Goal: Obtain resource: Download file/media

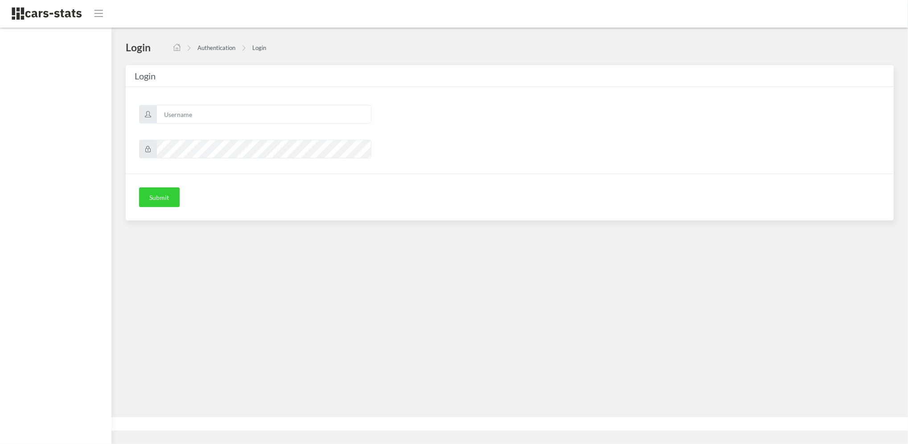
scroll to position [6, 6]
type input "skoda"
drag, startPoint x: 313, startPoint y: 190, endPoint x: 308, endPoint y: 191, distance: 5.4
click at [313, 191] on div "Submit" at bounding box center [510, 196] width 768 height 47
click at [169, 193] on button "Submit" at bounding box center [159, 197] width 41 height 20
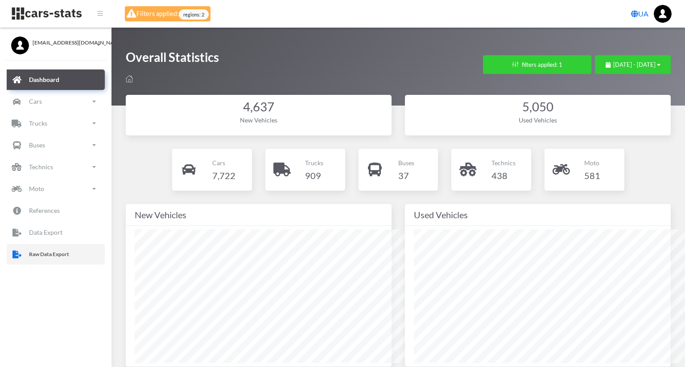
click at [54, 255] on p "Raw Data Export" at bounding box center [49, 255] width 40 height 10
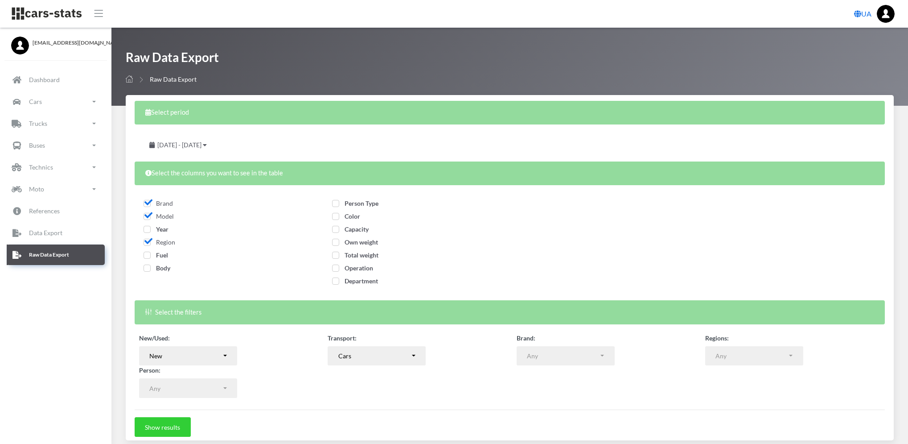
select select
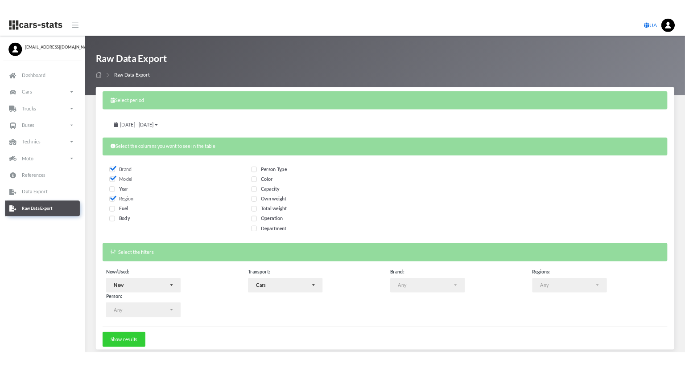
scroll to position [9, 9]
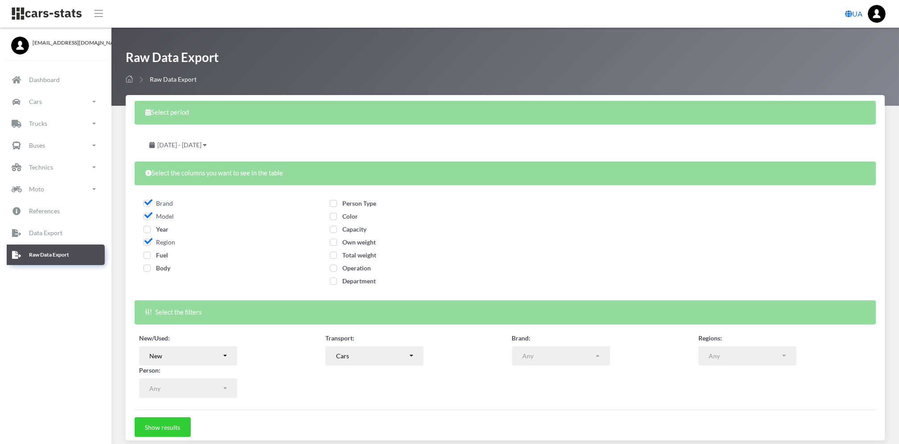
click at [202, 142] on span "[DATE] - [DATE]" at bounding box center [179, 145] width 44 height 8
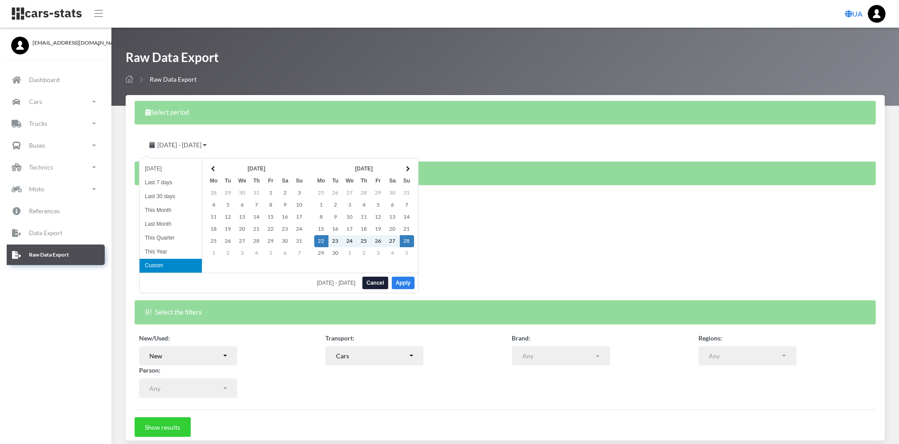
click at [407, 283] on button "Apply" at bounding box center [403, 282] width 23 height 12
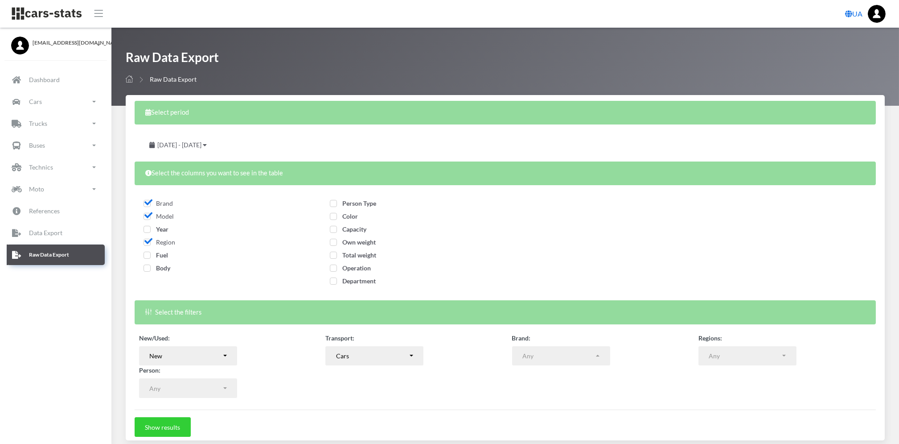
click at [148, 253] on span "Fuel" at bounding box center [156, 255] width 25 height 8
checkbox input "true"
click at [147, 272] on div "Body" at bounding box center [226, 269] width 164 height 13
click at [147, 268] on span "Body" at bounding box center [157, 268] width 27 height 8
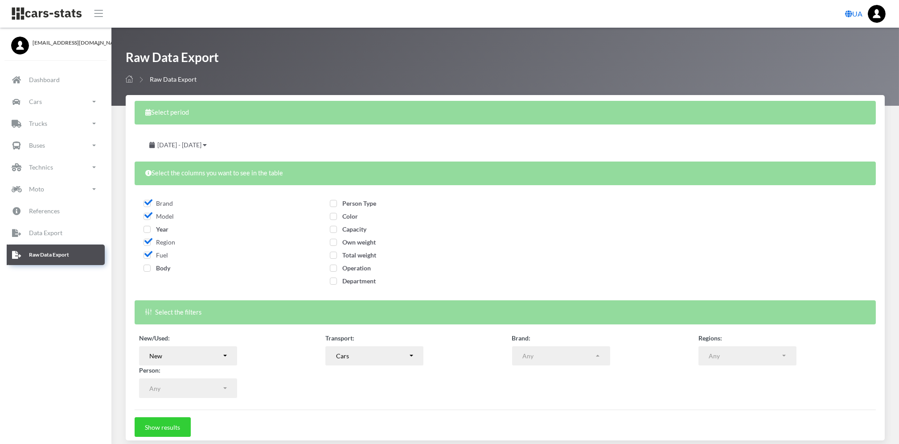
checkbox input "true"
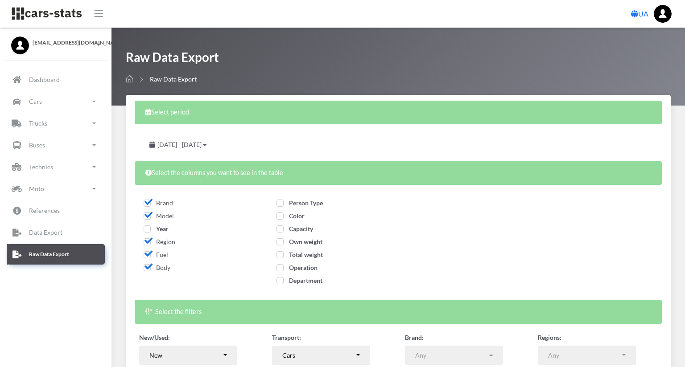
click at [323, 204] on span "Person Type" at bounding box center [299, 203] width 46 height 8
checkbox input "true"
click at [305, 219] on span "Color" at bounding box center [290, 216] width 28 height 8
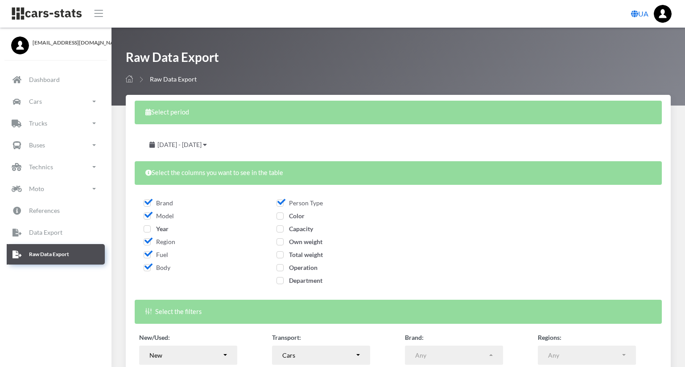
checkbox input "true"
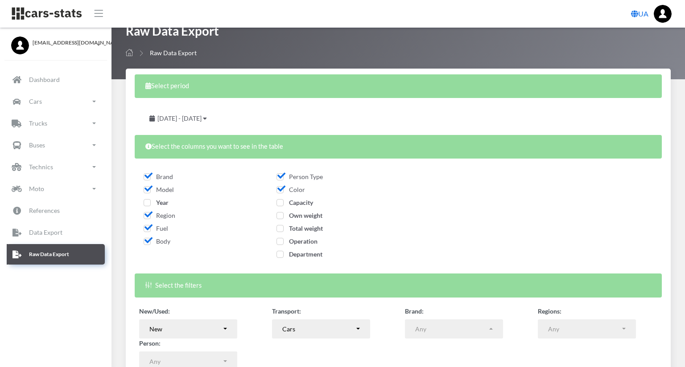
scroll to position [34, 0]
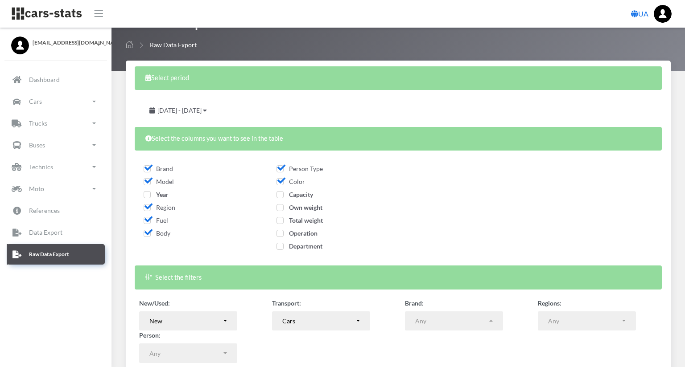
drag, startPoint x: 283, startPoint y: 354, endPoint x: 260, endPoint y: 376, distance: 31.9
click at [259, 377] on form "Select period [DATE] - [DATE] Select the columns you want to see in the table N…" at bounding box center [398, 234] width 527 height 336
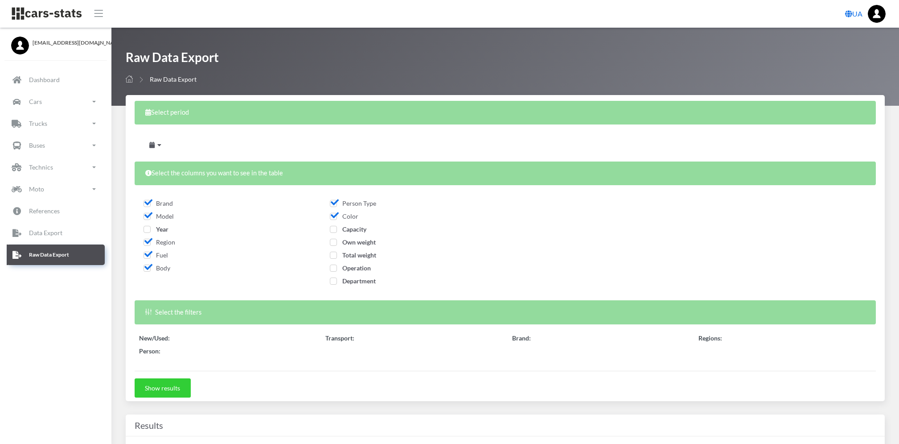
select select
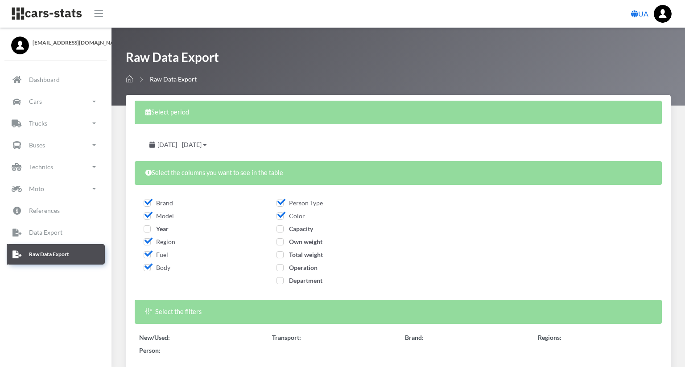
select select "50"
select select
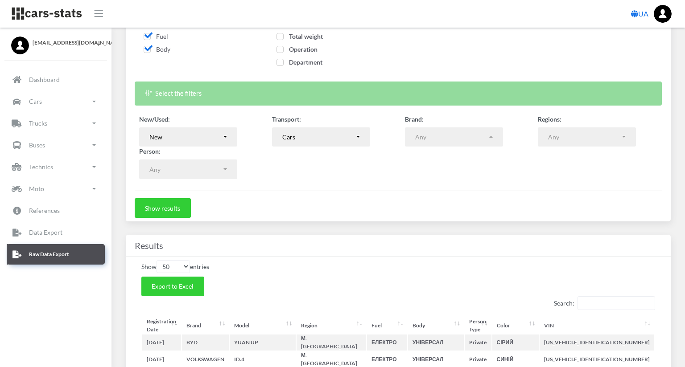
scroll to position [238, 0]
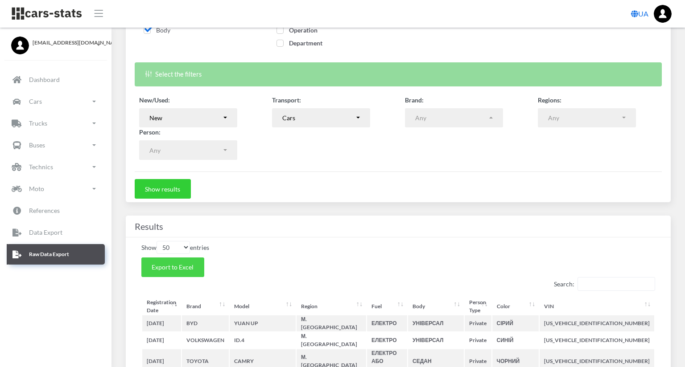
click at [182, 269] on span "Export to Excel" at bounding box center [173, 268] width 42 height 8
click at [179, 269] on span "Export to Excel" at bounding box center [173, 268] width 42 height 8
click at [556, 182] on form "Select period September 22, 2025 - September 28, 2025 Select the columns you wa…" at bounding box center [398, 31] width 527 height 336
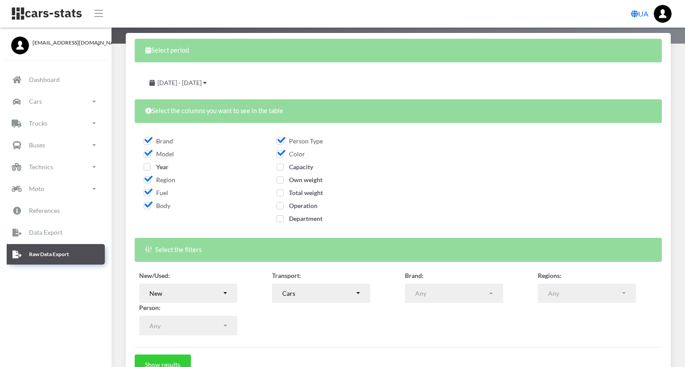
scroll to position [119, 0]
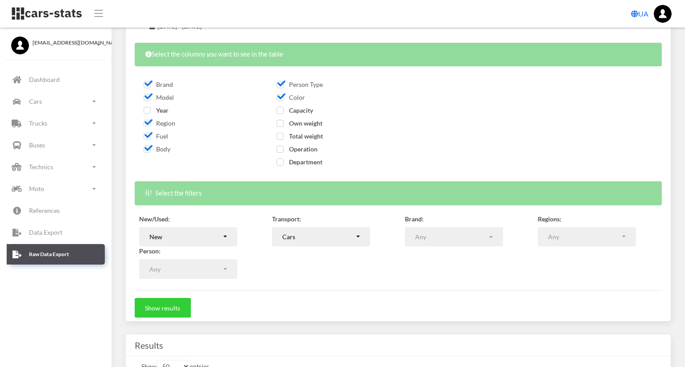
click at [317, 148] on span "Operation" at bounding box center [296, 149] width 41 height 8
checkbox input "true"
click at [210, 237] on div "New" at bounding box center [185, 236] width 72 height 9
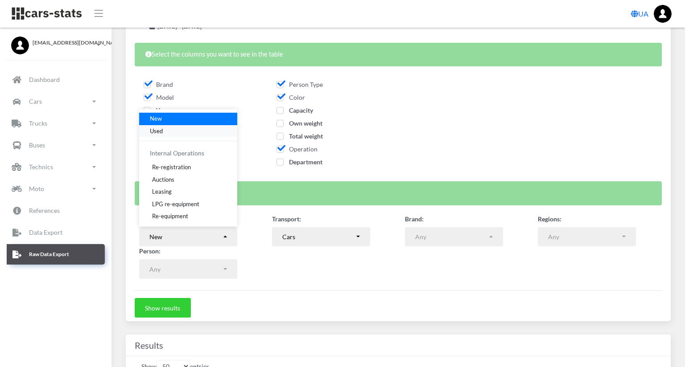
click at [181, 134] on link "Used" at bounding box center [188, 131] width 98 height 12
select select "used-import"
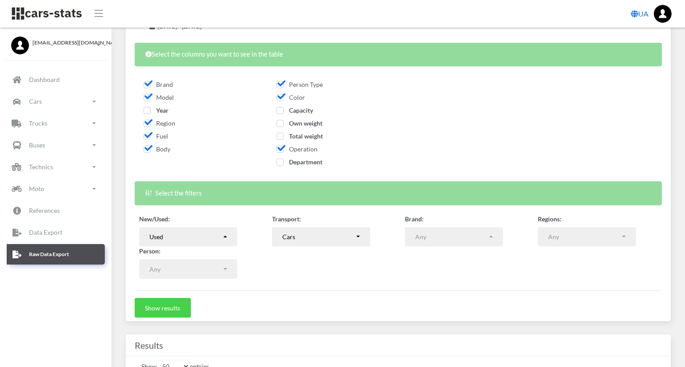
click at [166, 306] on button "Show results" at bounding box center [163, 308] width 56 height 20
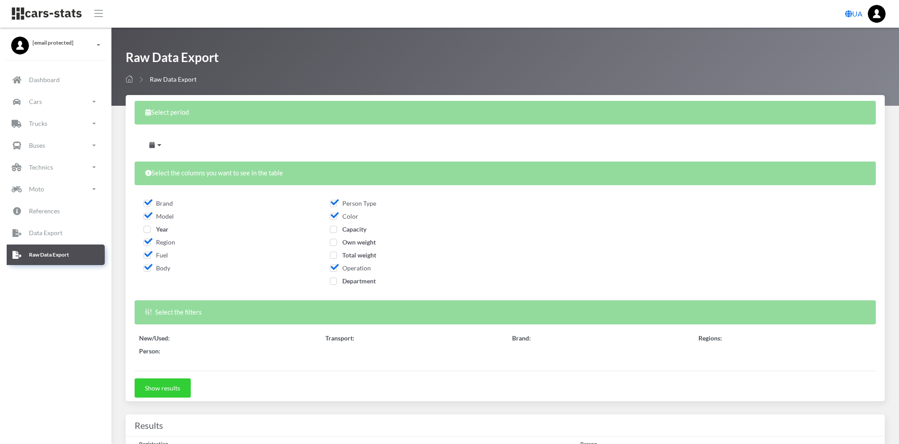
select select
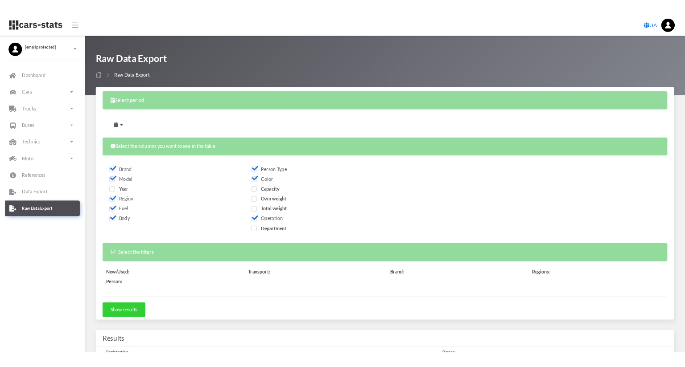
scroll to position [297, 0]
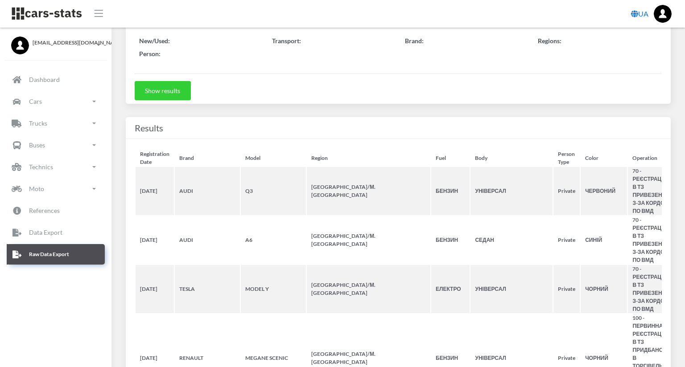
select select "50"
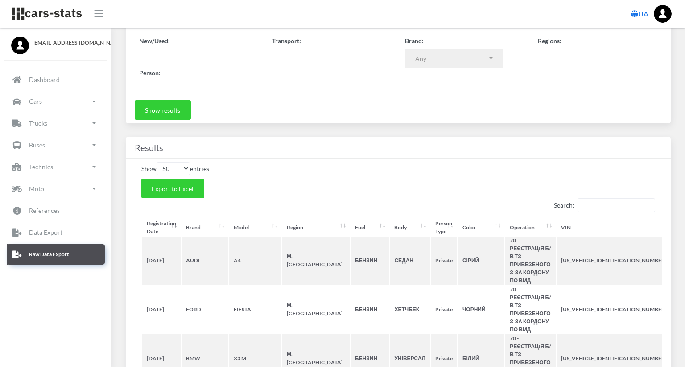
scroll to position [9, 9]
select select
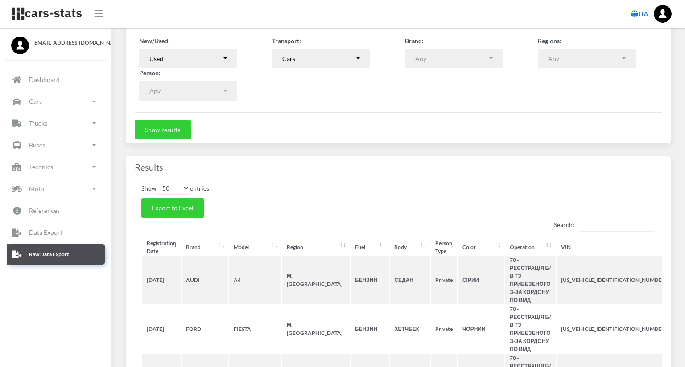
click at [632, 166] on h4 "Results" at bounding box center [398, 167] width 527 height 14
drag, startPoint x: 179, startPoint y: 208, endPoint x: 186, endPoint y: 204, distance: 8.0
click at [179, 209] on span "Export to Excel" at bounding box center [173, 208] width 42 height 8
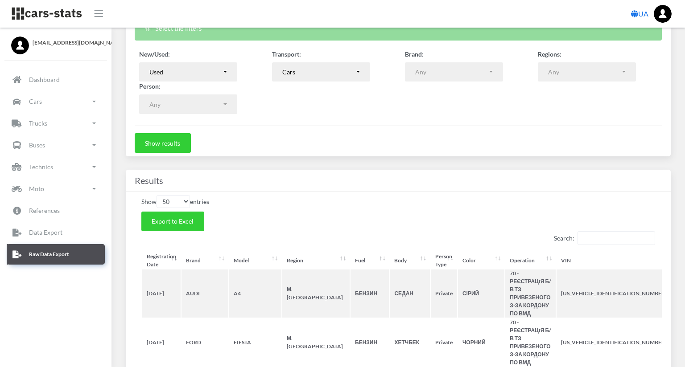
scroll to position [0, 0]
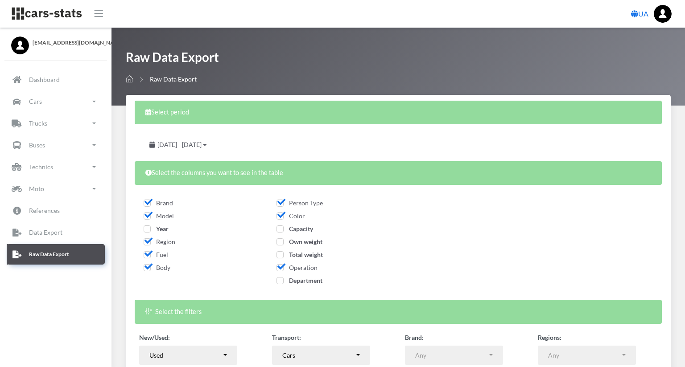
click at [148, 254] on span "Fuel" at bounding box center [156, 255] width 25 height 8
checkbox input "false"
click at [148, 264] on span "Body" at bounding box center [157, 268] width 27 height 8
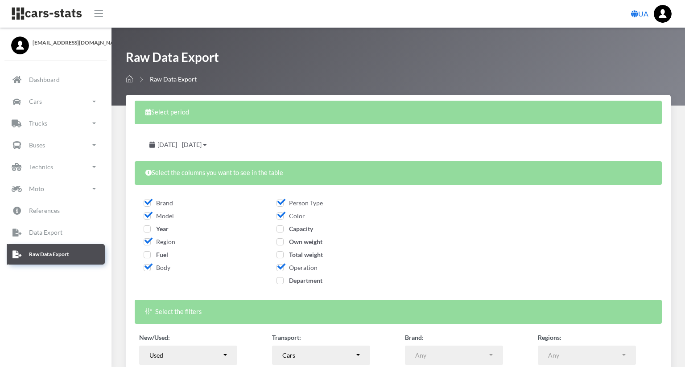
checkbox input "false"
click at [305, 216] on span "Color" at bounding box center [290, 216] width 29 height 8
checkbox input "false"
click at [317, 265] on span "Operation" at bounding box center [296, 268] width 41 height 8
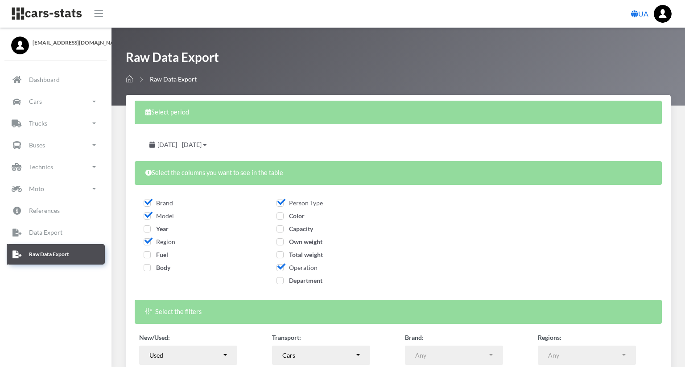
checkbox input "false"
click at [313, 228] on span "Capacity" at bounding box center [294, 229] width 37 height 8
checkbox input "true"
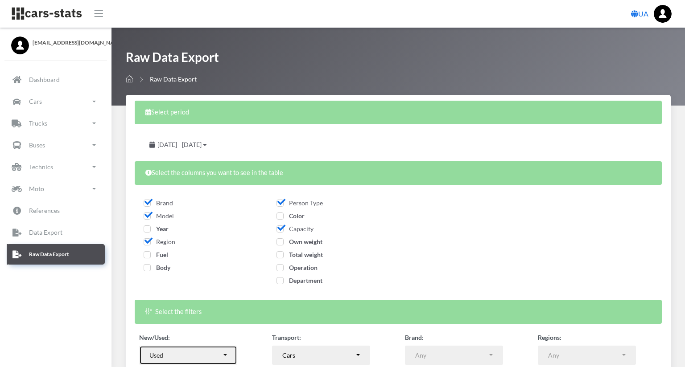
click at [226, 349] on button "Used" at bounding box center [188, 356] width 98 height 20
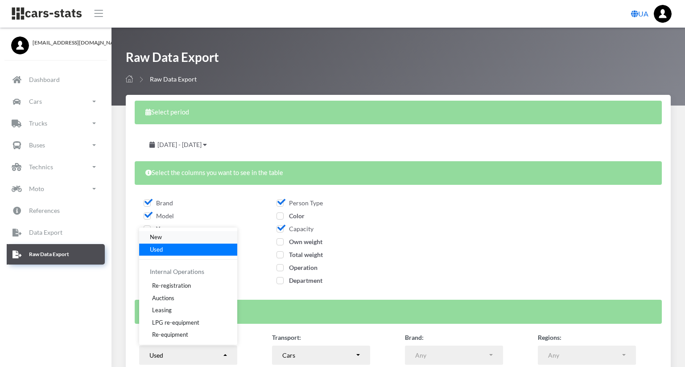
click at [193, 240] on link "New" at bounding box center [188, 237] width 98 height 12
select select "new"
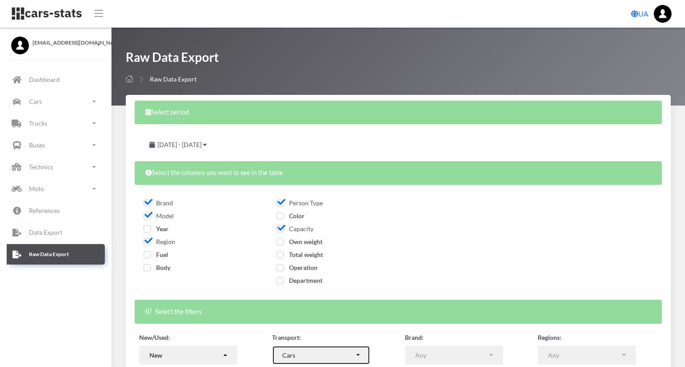
click at [370, 356] on button "Cars" at bounding box center [321, 356] width 98 height 20
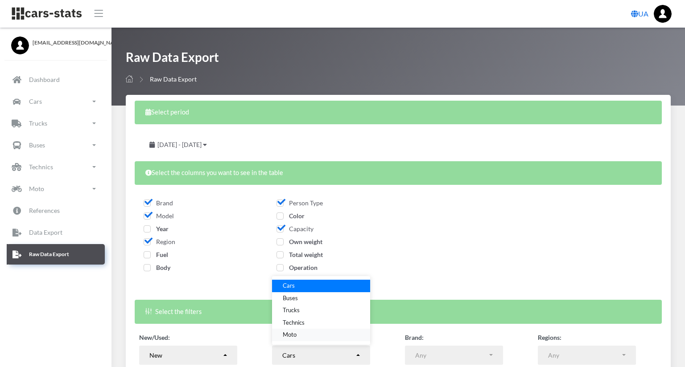
click at [365, 335] on link "Moto" at bounding box center [321, 335] width 98 height 12
select select "moto"
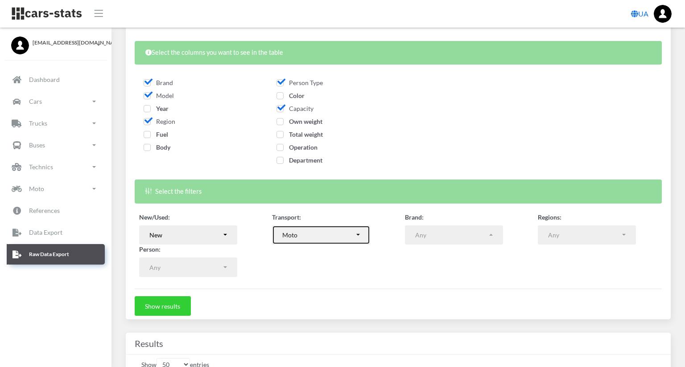
scroll to position [178, 0]
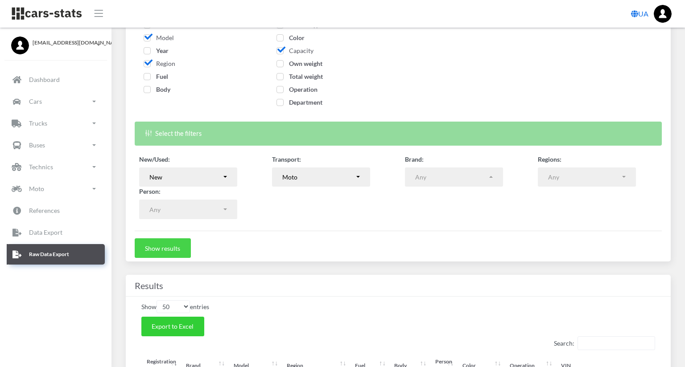
click at [183, 249] on button "Show results" at bounding box center [163, 249] width 56 height 20
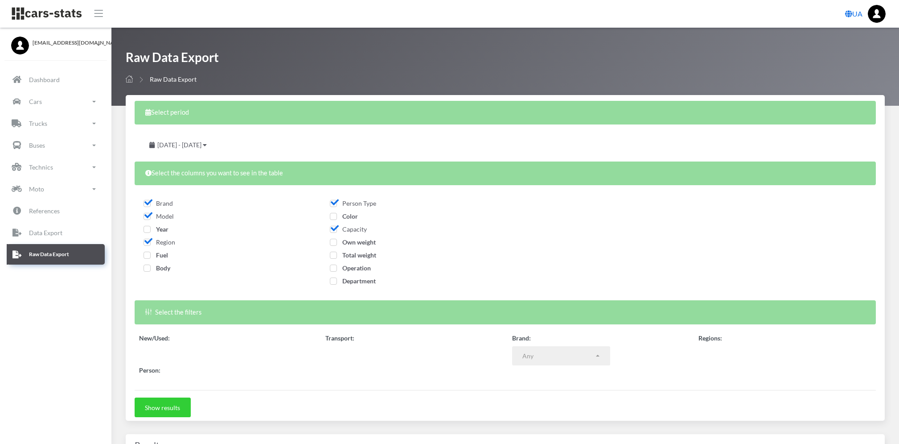
select select
select select "50"
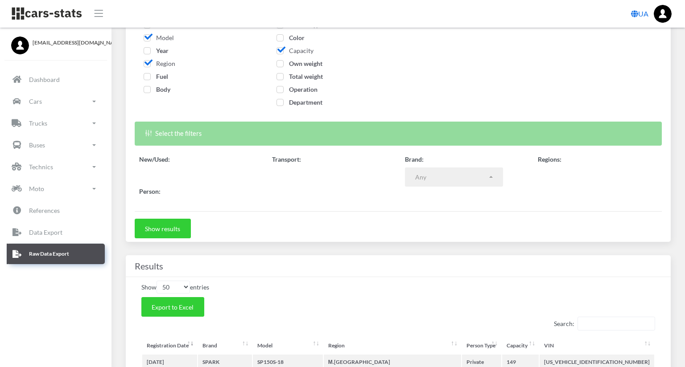
select select
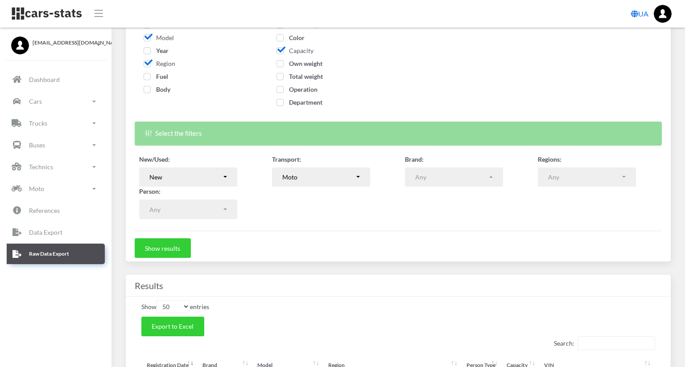
scroll to position [9, 9]
click at [184, 328] on span "Export to Excel" at bounding box center [173, 327] width 42 height 8
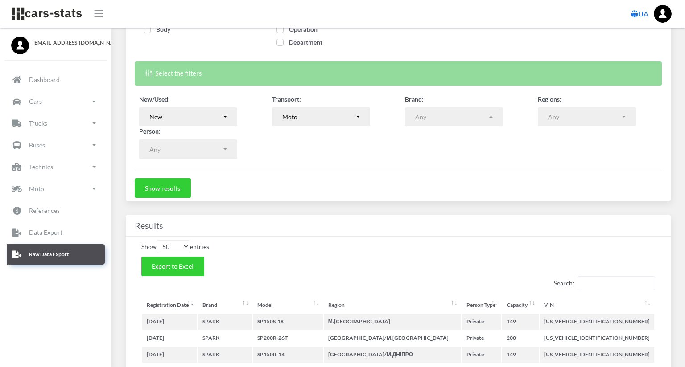
scroll to position [0, 0]
